Goal: Ask a question: Seek information or help from site administrators or community

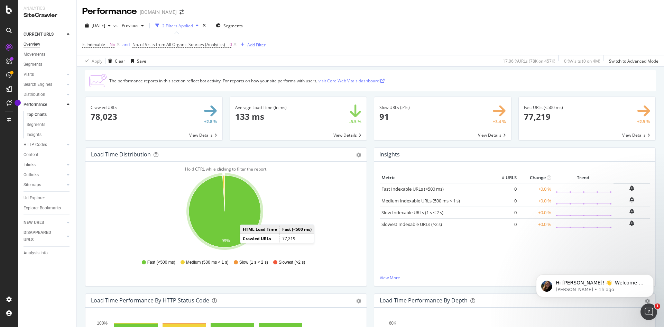
click at [35, 45] on div "Overview" at bounding box center [32, 44] width 17 height 7
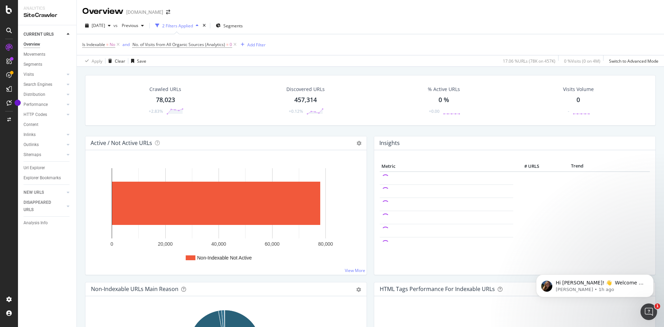
click at [300, 12] on div "Overview discounttire.com" at bounding box center [370, 8] width 587 height 17
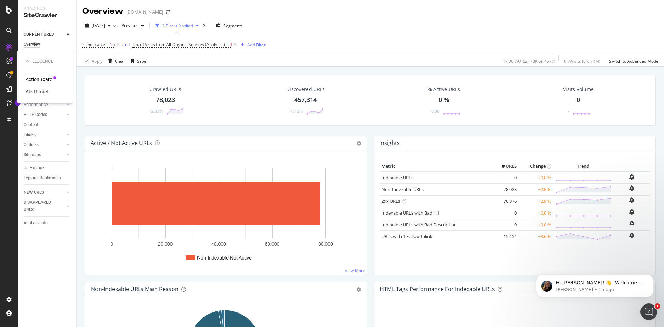
click at [8, 61] on icon at bounding box center [9, 61] width 6 height 6
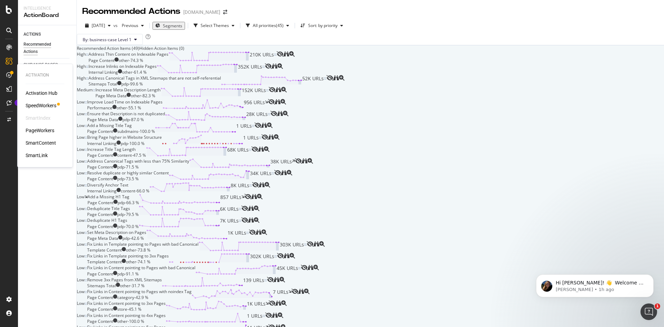
click at [8, 74] on icon at bounding box center [9, 75] width 6 height 6
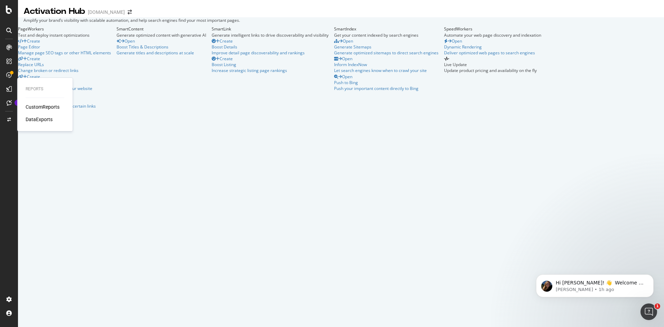
click at [10, 89] on icon at bounding box center [9, 89] width 6 height 6
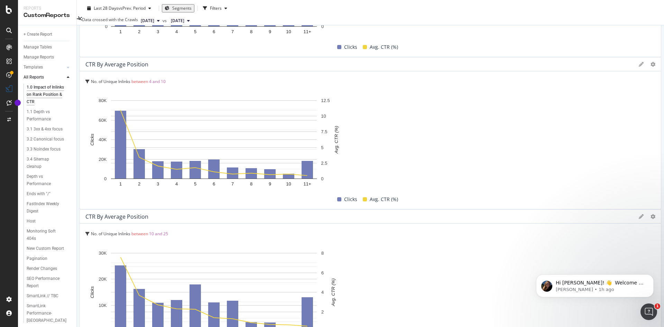
scroll to position [311, 0]
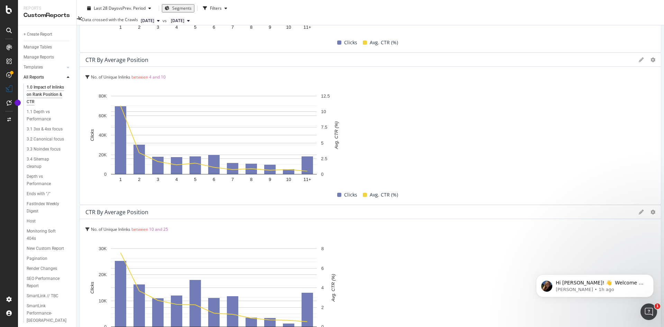
click at [9, 90] on icon at bounding box center [9, 88] width 7 height 7
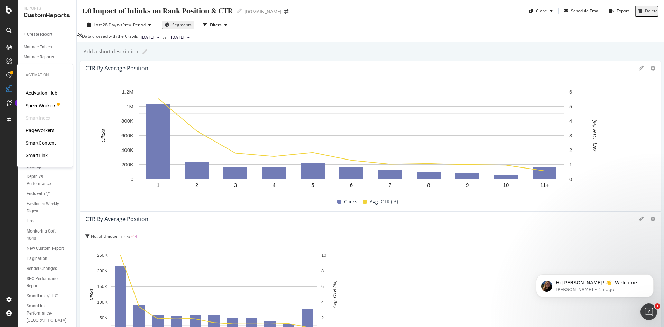
click at [40, 105] on div "SpeedWorkers" at bounding box center [41, 105] width 31 height 7
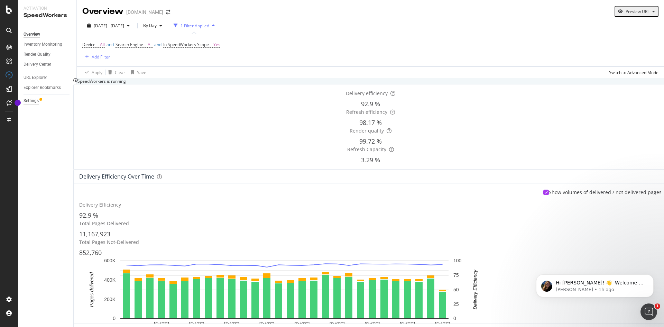
click at [34, 102] on div "Settings" at bounding box center [31, 100] width 15 height 7
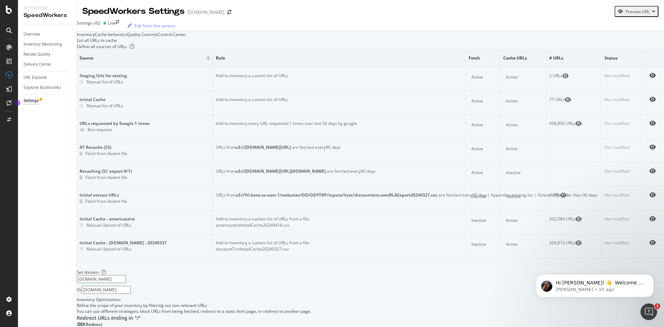
scroll to position [726, 0]
click at [26, 101] on div "Settings" at bounding box center [31, 100] width 15 height 7
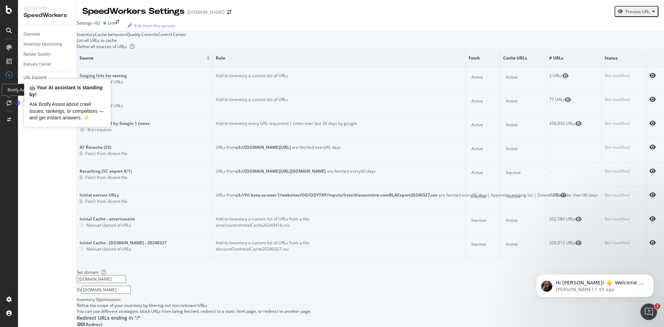
click at [9, 105] on icon at bounding box center [9, 103] width 5 height 6
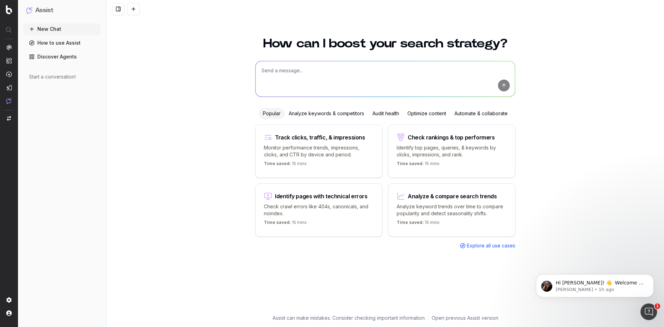
click at [317, 84] on textarea at bounding box center [385, 78] width 259 height 35
type textarea "I want to know if we have any broken links on our site."
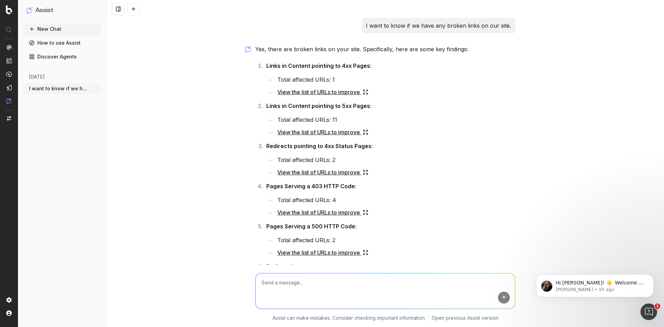
click at [328, 93] on link "View the list of URLs to improve" at bounding box center [322, 92] width 91 height 10
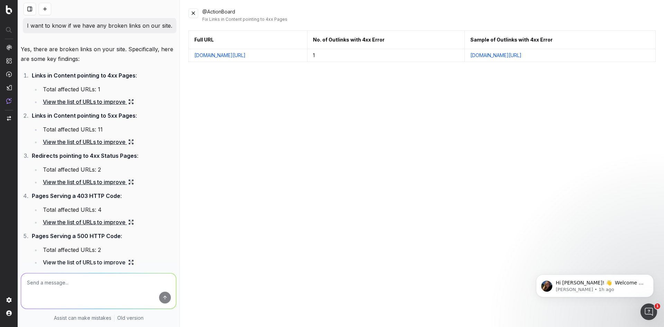
click at [507, 55] on link "[DOMAIN_NAME][URL]" at bounding box center [495, 55] width 51 height 7
click at [246, 56] on link "[DOMAIN_NAME][URL]" at bounding box center [219, 55] width 51 height 7
click at [107, 286] on textarea at bounding box center [98, 290] width 155 height 35
paste textarea "[URL][DOMAIN_NAME]"
type textarea "I don't see any 4xx errors when I load [URL][DOMAIN_NAME]"
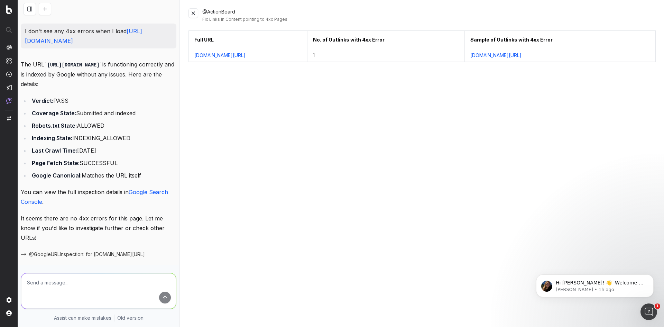
scroll to position [386, 0]
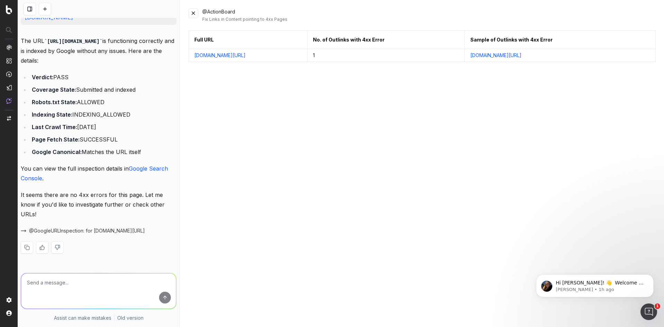
click at [107, 288] on textarea at bounding box center [98, 290] width 155 height 35
type textarea "Then why did you say it has a 4xx error in my prior query?"
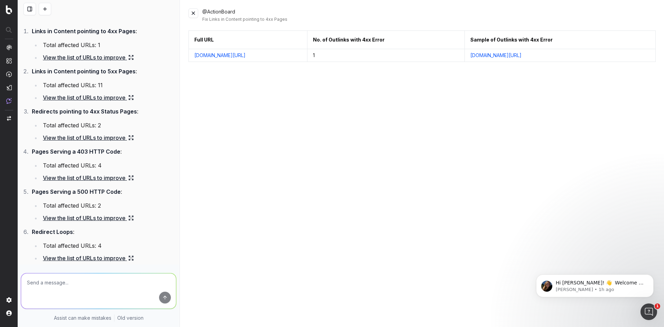
scroll to position [0, 0]
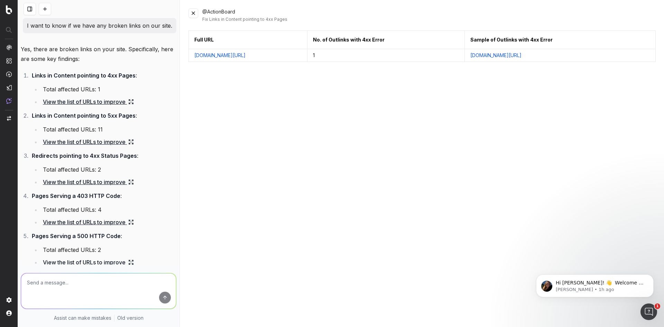
click at [93, 182] on link "View the list of URLs to improve" at bounding box center [88, 182] width 91 height 10
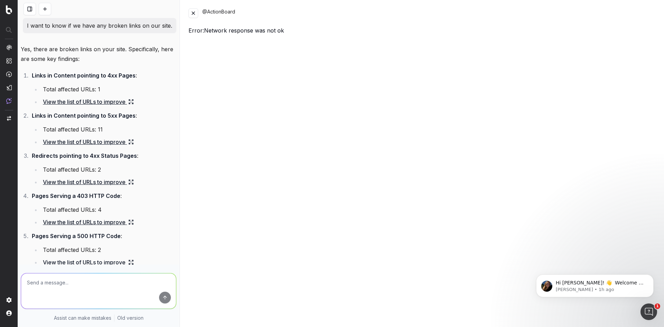
click at [98, 221] on link "View the list of URLs to improve" at bounding box center [88, 222] width 91 height 10
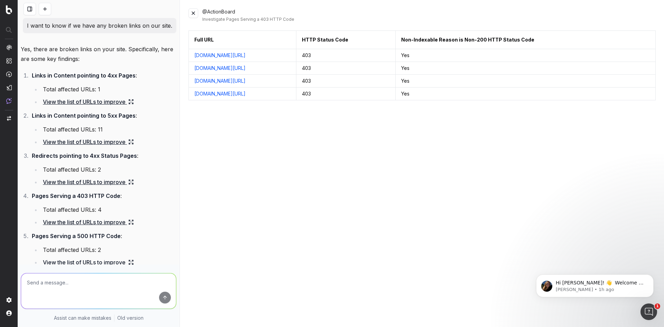
click at [93, 181] on link "View the list of URLs to improve" at bounding box center [88, 182] width 91 height 10
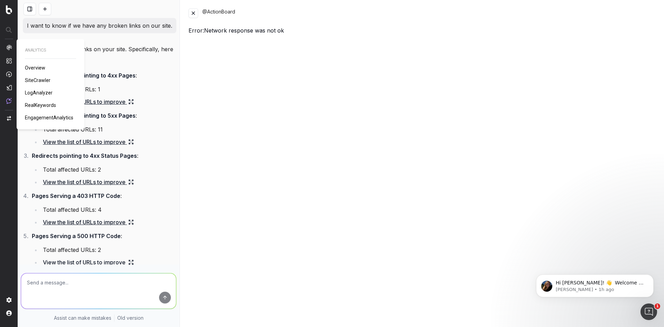
click at [10, 47] on img at bounding box center [9, 48] width 6 height 6
